Goal: Navigation & Orientation: Find specific page/section

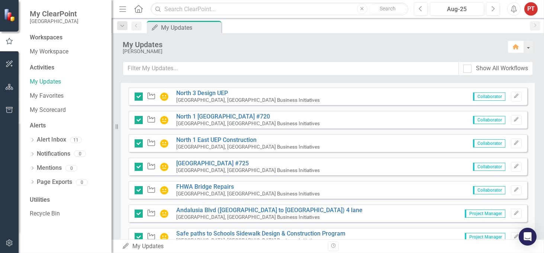
scroll to position [502, 0]
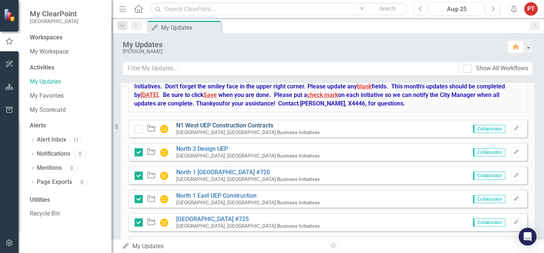
click at [211, 124] on link "N1 West UEP Construction Contracts" at bounding box center [224, 125] width 97 height 7
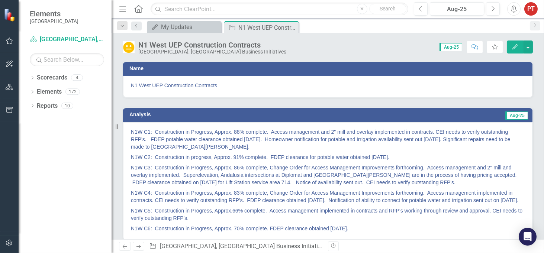
scroll to position [56, 0]
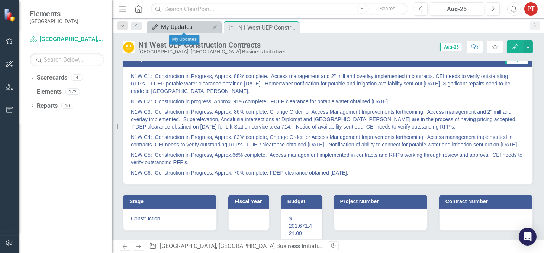
click at [203, 26] on div "My Updates" at bounding box center [185, 26] width 49 height 9
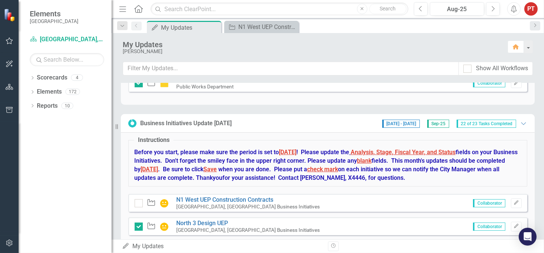
scroll to position [447, 0]
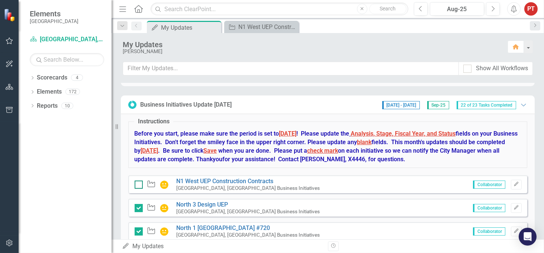
click at [138, 185] on div at bounding box center [139, 185] width 8 height 8
click at [138, 185] on input "checkbox" at bounding box center [137, 183] width 5 height 5
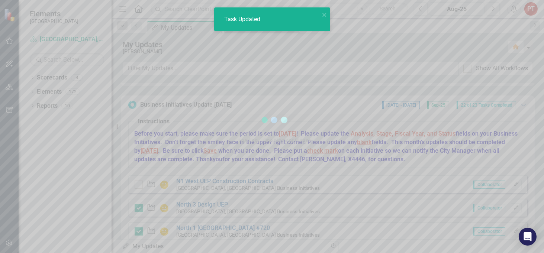
checkbox input "true"
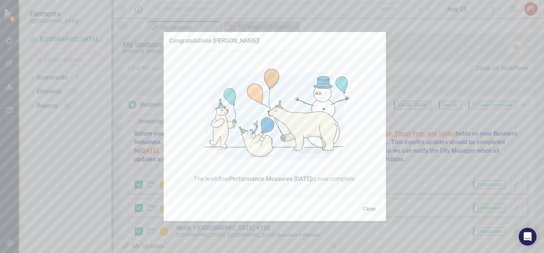
click at [370, 213] on button "Close" at bounding box center [369, 209] width 22 height 13
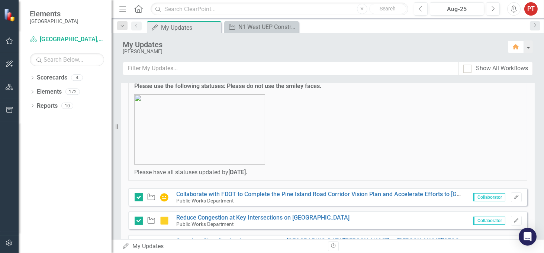
scroll to position [0, 0]
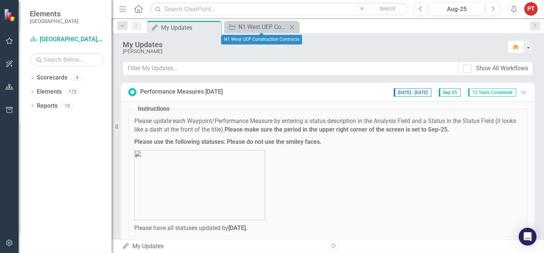
click at [291, 28] on icon at bounding box center [292, 27] width 4 height 4
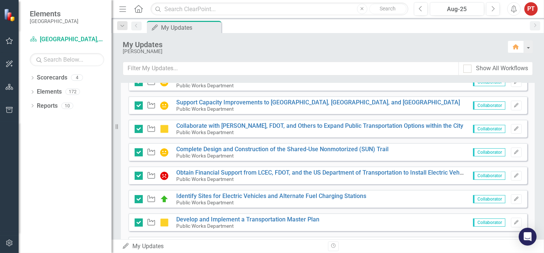
scroll to position [279, 0]
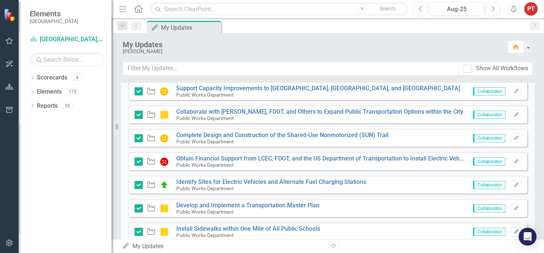
click at [394, 225] on div "Waypoint Install Sidewalks within One Mile of All Public Schools Public Works D…" at bounding box center [327, 232] width 399 height 18
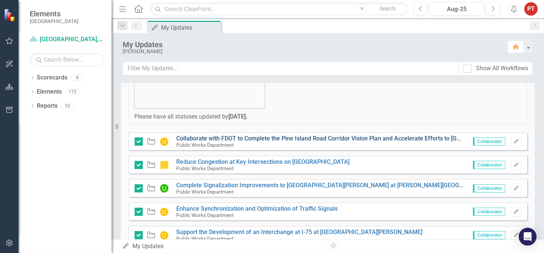
scroll to position [0, 0]
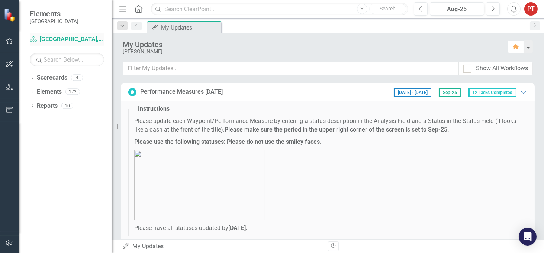
click at [48, 41] on link "Scorecard [GEOGRAPHIC_DATA], [GEOGRAPHIC_DATA] Business Initiatives" at bounding box center [67, 39] width 74 height 9
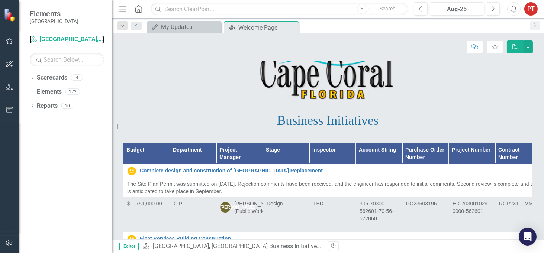
scroll to position [56, 0]
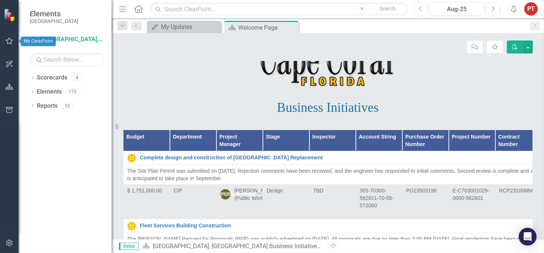
click at [11, 39] on icon "button" at bounding box center [9, 41] width 7 height 7
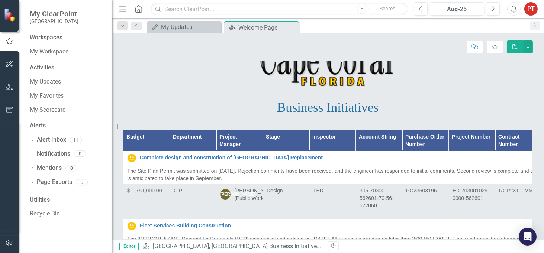
click at [10, 14] on img at bounding box center [10, 14] width 13 height 13
click at [7, 113] on icon "button" at bounding box center [9, 110] width 7 height 6
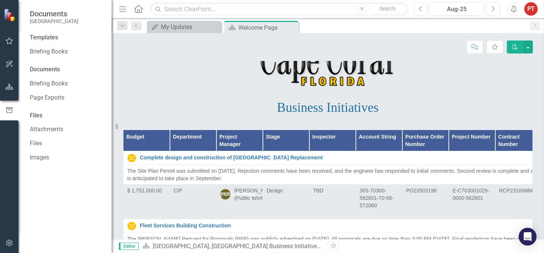
click at [6, 14] on img at bounding box center [10, 14] width 13 height 13
click at [9, 45] on button "button" at bounding box center [9, 41] width 17 height 16
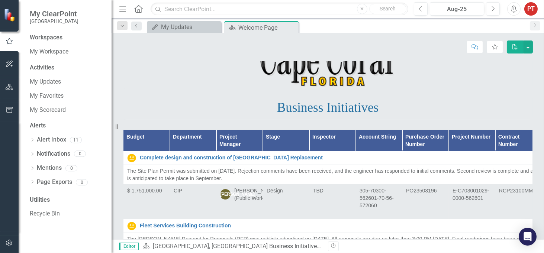
click at [51, 42] on div "Workspaces" at bounding box center [46, 37] width 33 height 9
click at [48, 39] on div "Workspaces" at bounding box center [46, 37] width 33 height 9
click at [39, 38] on div "Workspaces" at bounding box center [46, 37] width 33 height 9
click at [37, 70] on div "Activities" at bounding box center [67, 68] width 74 height 9
click at [35, 66] on div "Activities" at bounding box center [67, 68] width 74 height 9
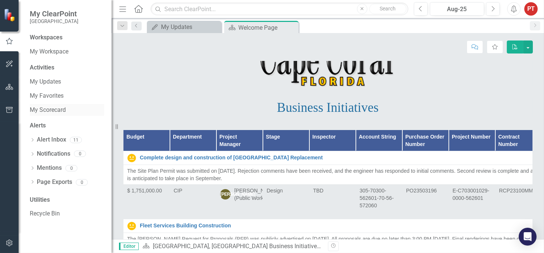
click at [53, 112] on link "My Scorecard" at bounding box center [67, 110] width 74 height 9
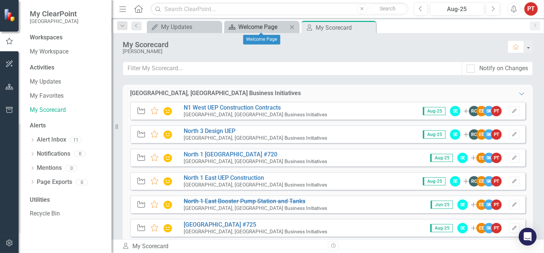
click at [255, 29] on div "Welcome Page" at bounding box center [263, 26] width 49 height 9
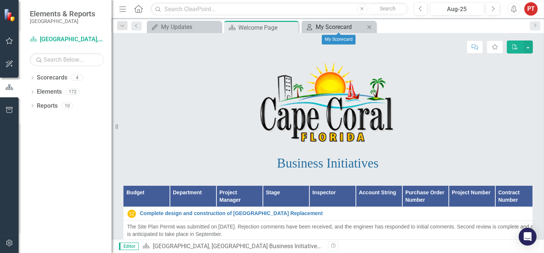
click at [324, 27] on div "My Scorecard" at bounding box center [340, 26] width 49 height 9
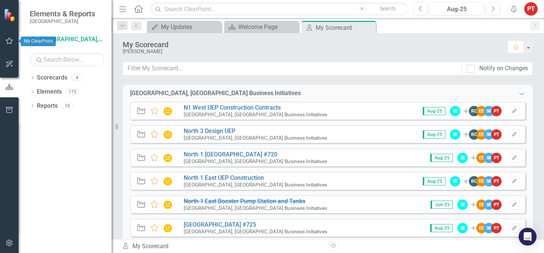
click at [8, 47] on button "button" at bounding box center [9, 41] width 17 height 16
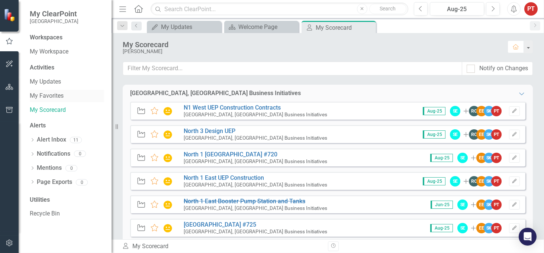
click at [53, 95] on link "My Favorites" at bounding box center [67, 96] width 74 height 9
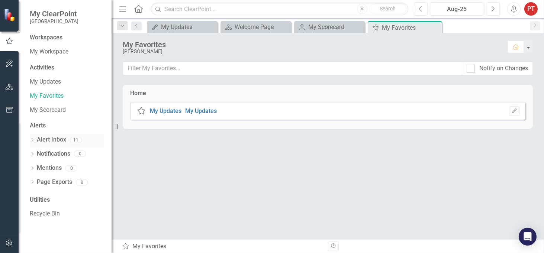
click at [54, 140] on link "Alert Inbox" at bounding box center [51, 140] width 29 height 9
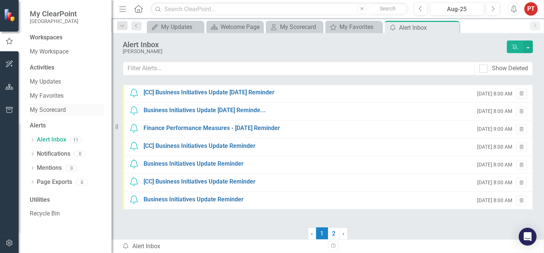
click at [55, 110] on link "My Scorecard" at bounding box center [67, 110] width 74 height 9
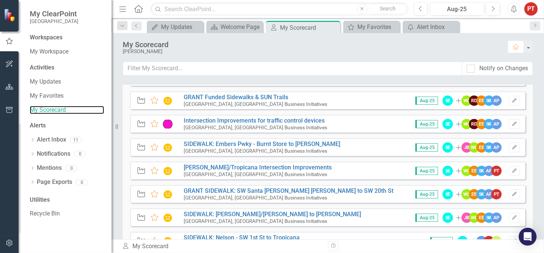
scroll to position [335, 0]
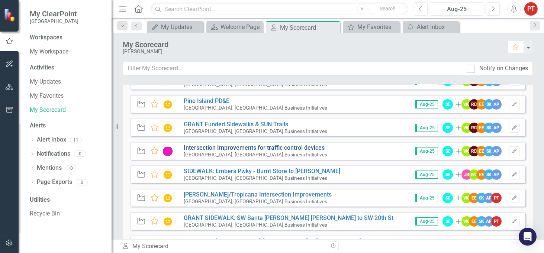
click at [248, 148] on link "Intersection Improvements for traffic control devices" at bounding box center [254, 147] width 141 height 7
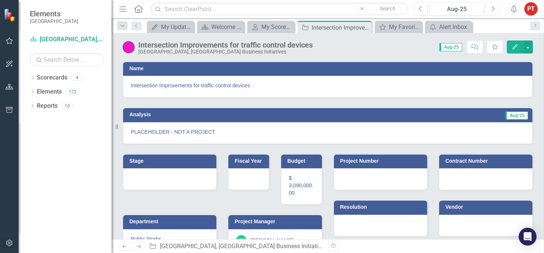
drag, startPoint x: 495, startPoint y: 10, endPoint x: 482, endPoint y: 17, distance: 15.5
click at [495, 10] on button "Next" at bounding box center [493, 8] width 14 height 13
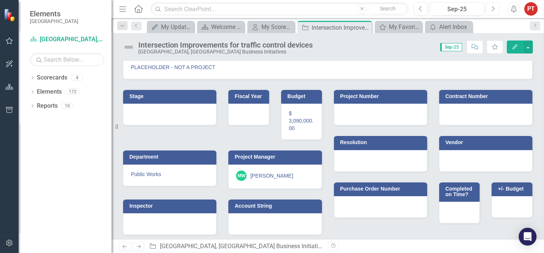
scroll to position [65, 0]
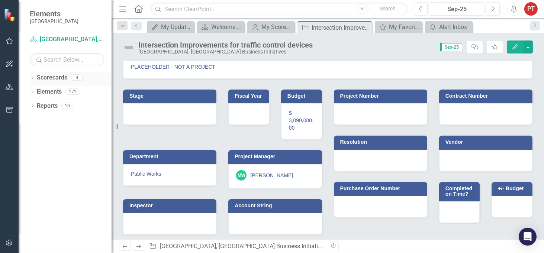
click at [56, 82] on div "Scorecards" at bounding box center [52, 78] width 31 height 12
click at [68, 40] on link "Scorecard [GEOGRAPHIC_DATA], [GEOGRAPHIC_DATA] Business Initiatives" at bounding box center [67, 39] width 74 height 9
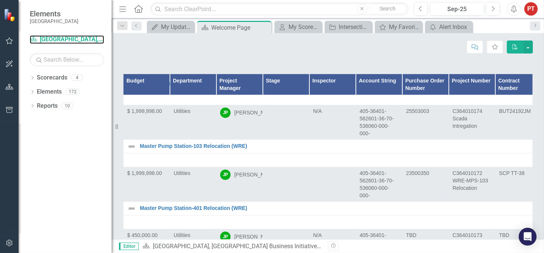
scroll to position [11573, 0]
click at [46, 79] on link "Scorecards" at bounding box center [52, 78] width 31 height 9
click at [64, 38] on link "Scorecard [GEOGRAPHIC_DATA], [GEOGRAPHIC_DATA] Business Initiatives" at bounding box center [67, 39] width 74 height 9
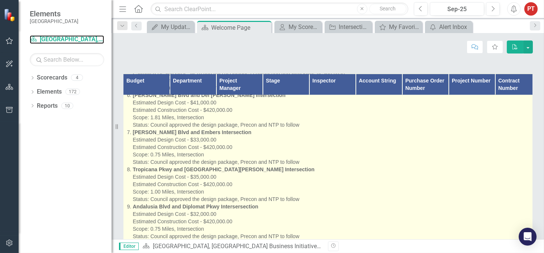
scroll to position [4931, 0]
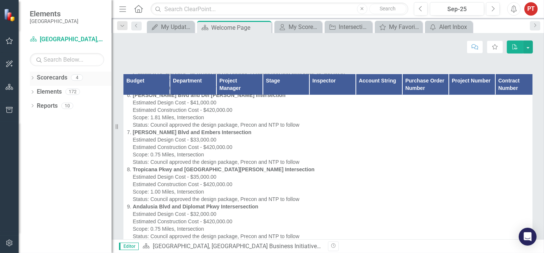
click at [49, 82] on div "Scorecards" at bounding box center [52, 78] width 31 height 12
click at [10, 45] on button "button" at bounding box center [9, 41] width 17 height 16
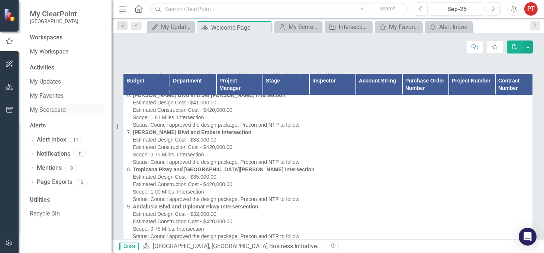
click at [53, 109] on link "My Scorecard" at bounding box center [67, 110] width 74 height 9
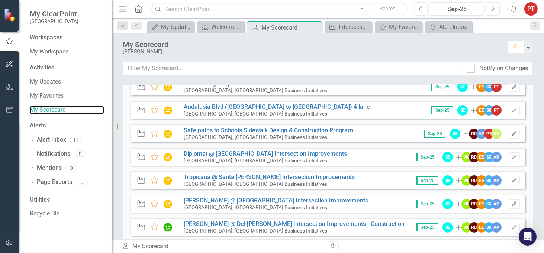
scroll to position [167, 0]
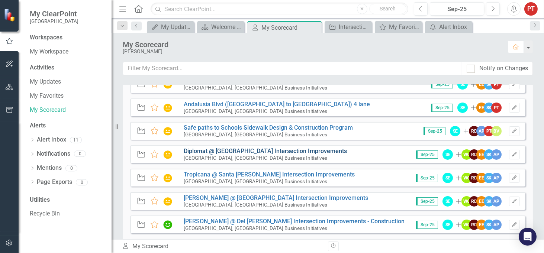
click at [291, 150] on link "Diplomat @ [GEOGRAPHIC_DATA] Intersection Improvements" at bounding box center [265, 151] width 163 height 7
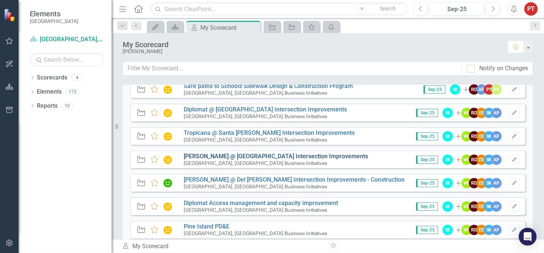
scroll to position [223, 0]
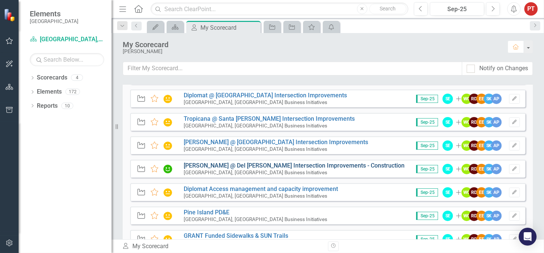
click at [217, 163] on link "[PERSON_NAME] @ Del [PERSON_NAME] Intersection Improvements - Construction" at bounding box center [294, 165] width 221 height 7
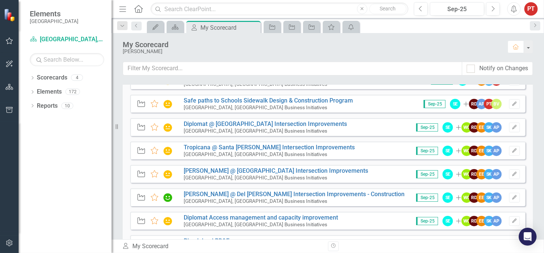
scroll to position [223, 0]
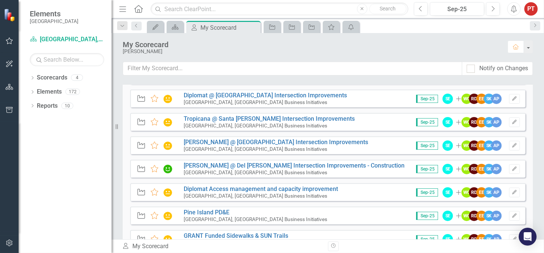
click at [464, 52] on div "[PERSON_NAME]" at bounding box center [312, 52] width 378 height 6
click at [216, 213] on link "Pine Island PD&E" at bounding box center [207, 212] width 46 height 7
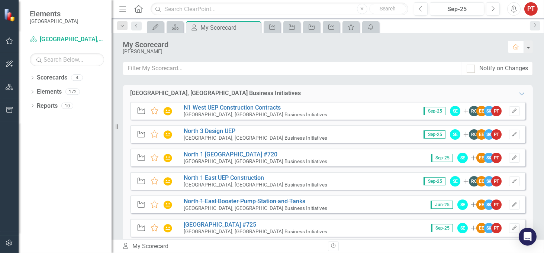
click at [537, 93] on div "[GEOGRAPHIC_DATA], [GEOGRAPHIC_DATA] Business Initiatives Expanded Waypoint Fav…" at bounding box center [328, 162] width 433 height 155
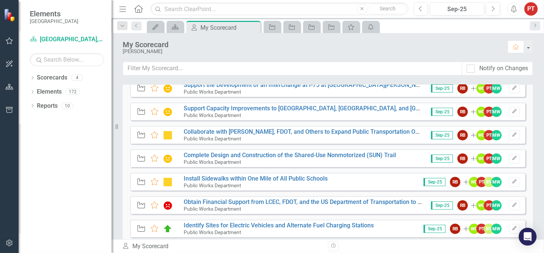
scroll to position [721, 0]
